Goal: Information Seeking & Learning: Learn about a topic

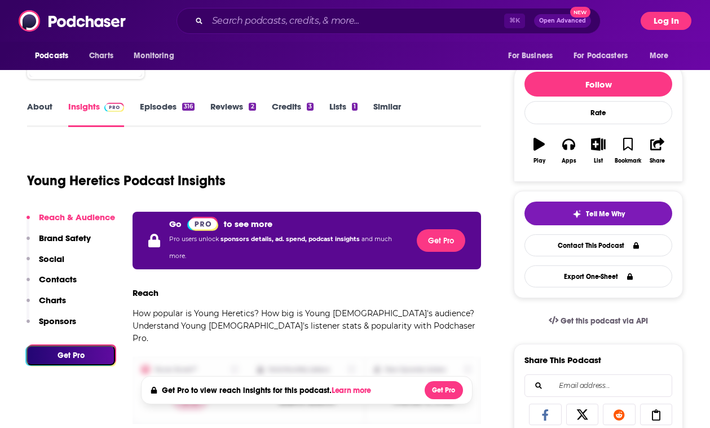
click at [682, 16] on button "Log In" at bounding box center [666, 21] width 51 height 18
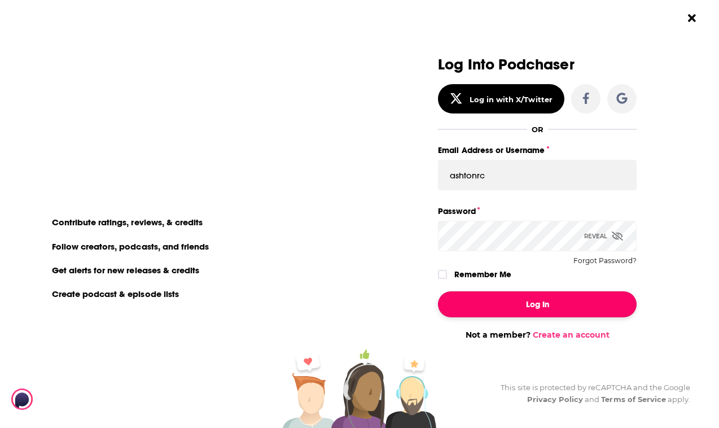
click at [567, 294] on button "Log In" at bounding box center [537, 304] width 199 height 26
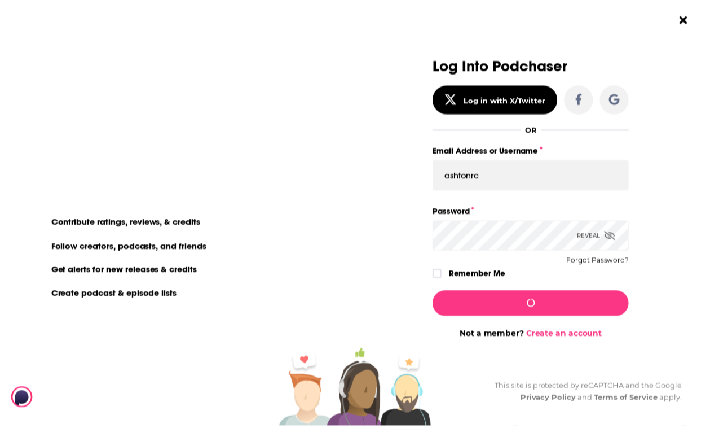
scroll to position [114, 0]
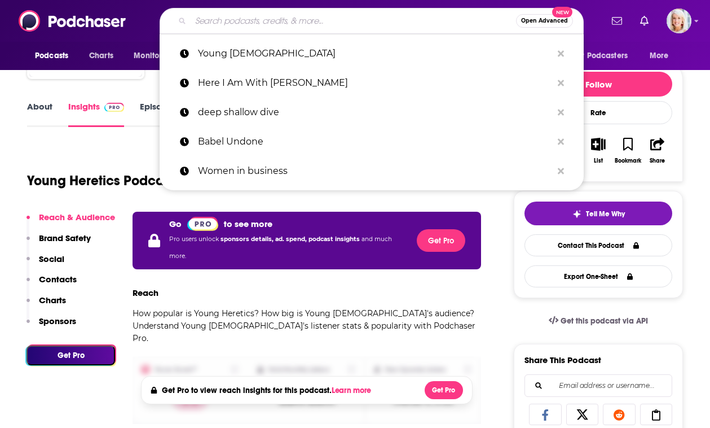
click at [312, 23] on input "Search podcasts, credits, & more..." at bounding box center [353, 21] width 325 height 18
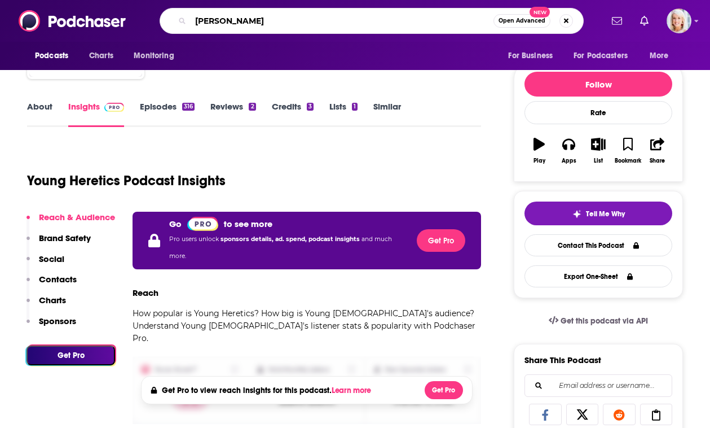
type input "[PERSON_NAME]"
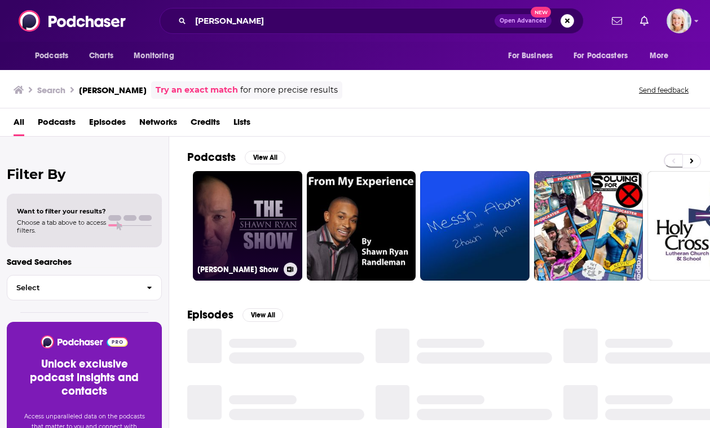
click at [231, 217] on link "[PERSON_NAME] Show" at bounding box center [247, 225] width 109 height 109
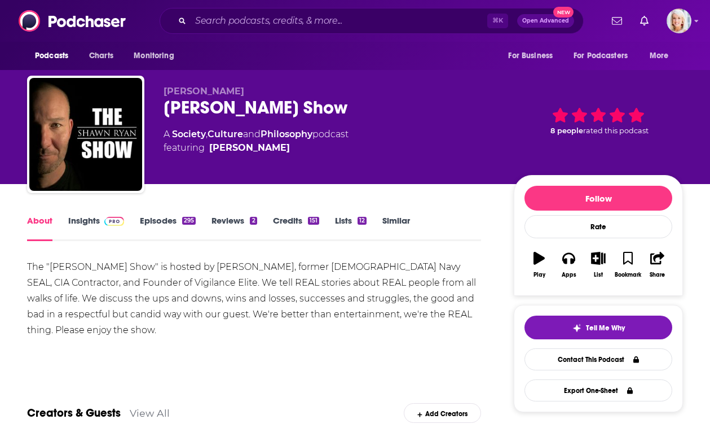
click at [74, 219] on link "Insights" at bounding box center [96, 228] width 56 height 26
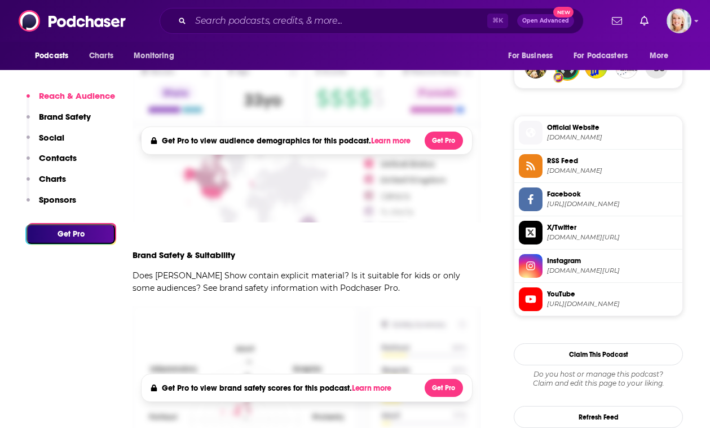
scroll to position [553, 0]
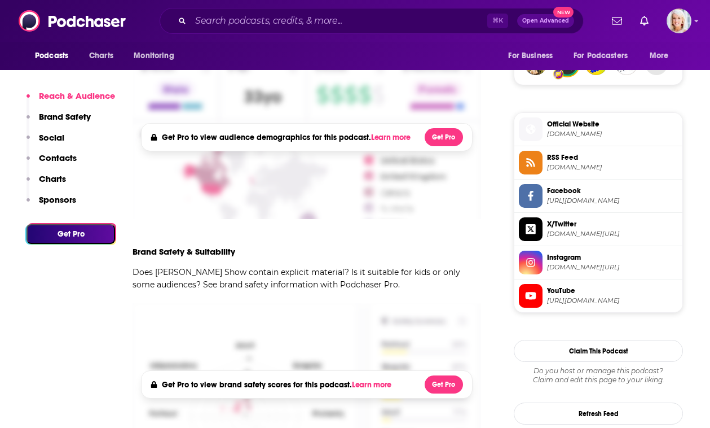
click at [76, 231] on button "Get Pro" at bounding box center [71, 234] width 89 height 20
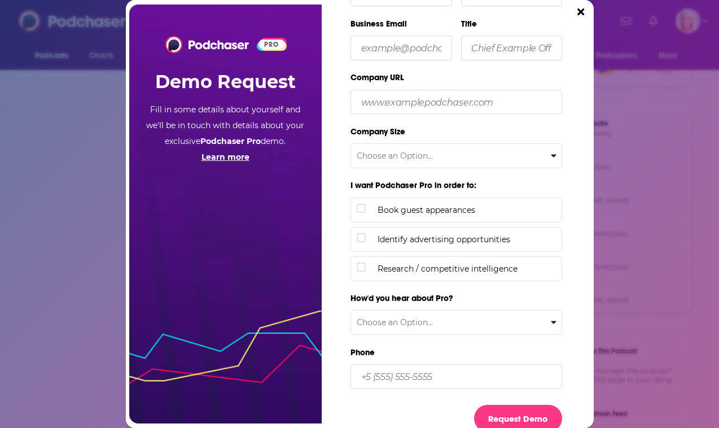
scroll to position [104, 0]
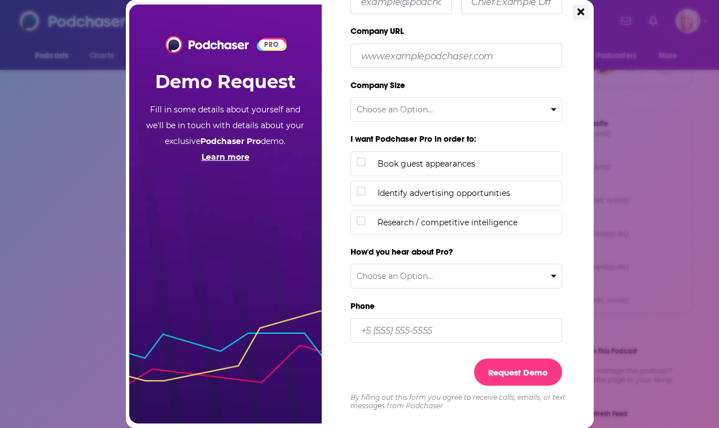
click at [580, 10] on icon "Close" at bounding box center [580, 11] width 7 height 7
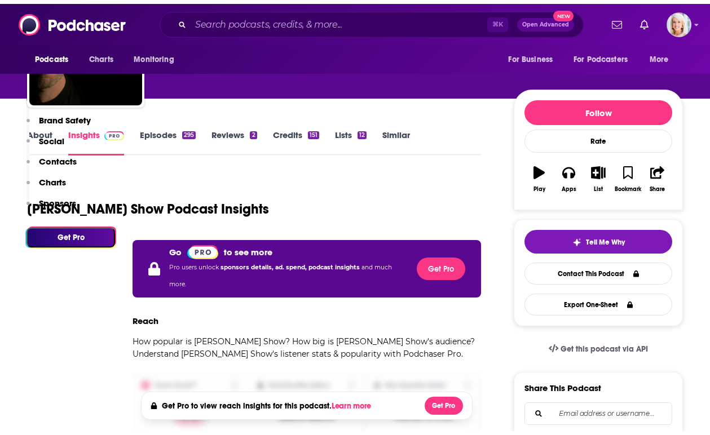
scroll to position [0, 0]
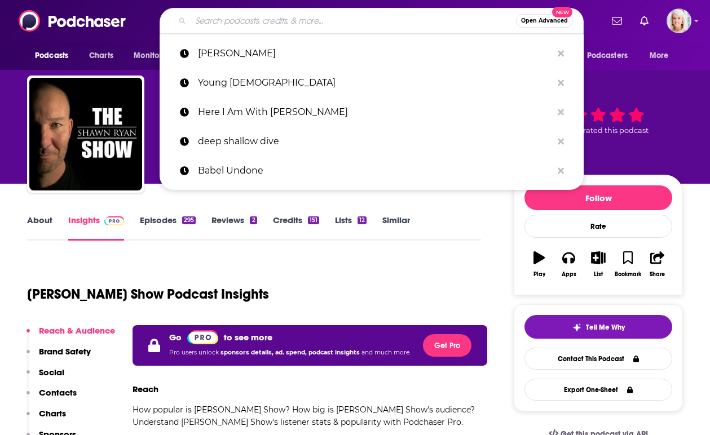
click at [321, 22] on input "Search podcasts, credits, & more..." at bounding box center [353, 21] width 325 height 18
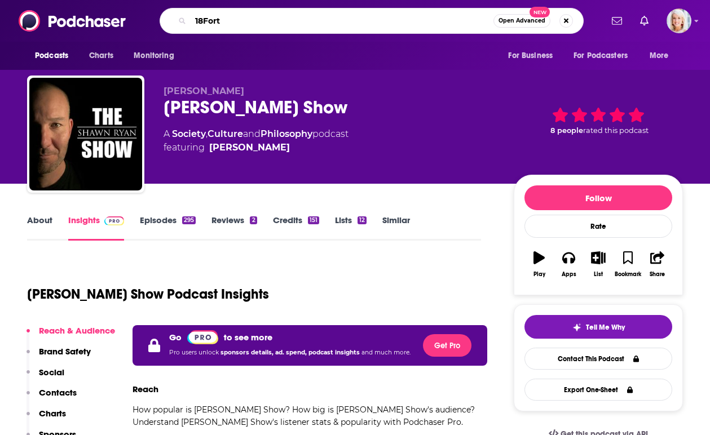
type input "18Forty"
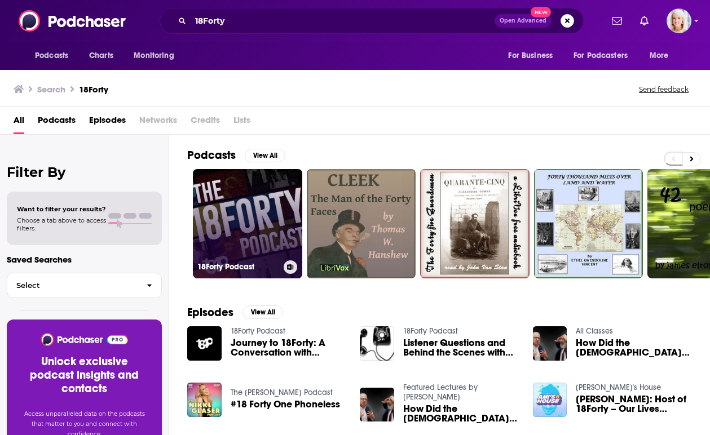
click at [267, 216] on link "18Forty Podcast" at bounding box center [247, 223] width 109 height 109
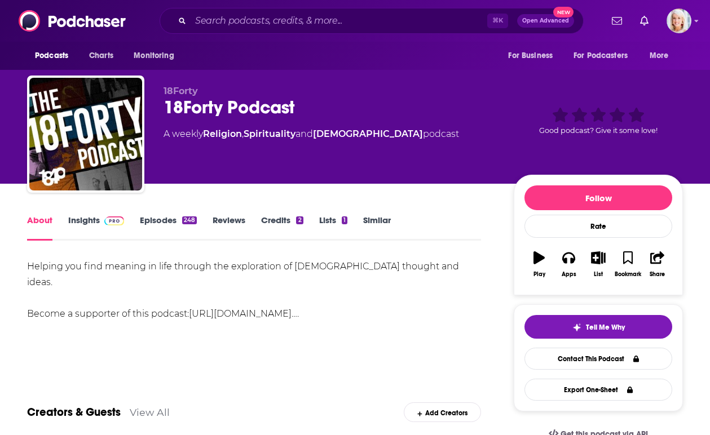
click at [91, 217] on link "Insights" at bounding box center [96, 228] width 56 height 26
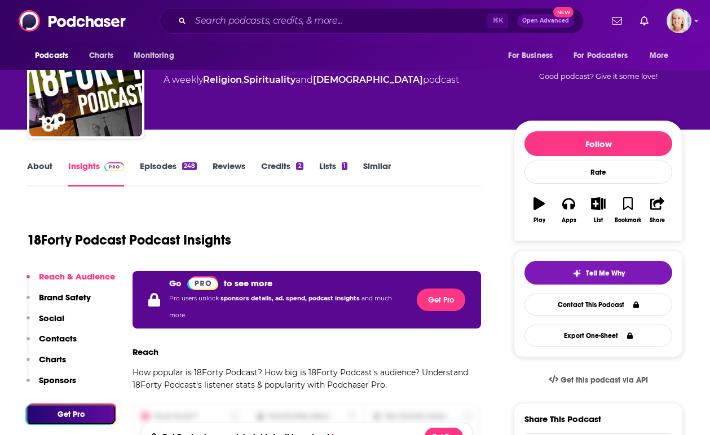
scroll to position [67, 0]
